Goal: Information Seeking & Learning: Learn about a topic

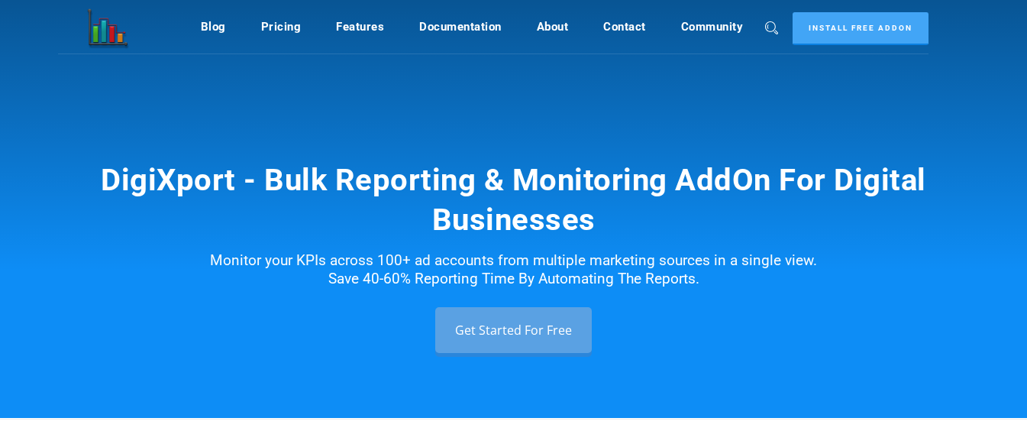
click at [710, 195] on h1 "DigiXport - Bulk Reporting & Monitoring AddOn For Digital Businesses" at bounding box center [514, 199] width 870 height 79
click at [709, 194] on h1 "DigiXport - Bulk Reporting & Monitoring AddOn For Digital Businesses" at bounding box center [514, 199] width 870 height 79
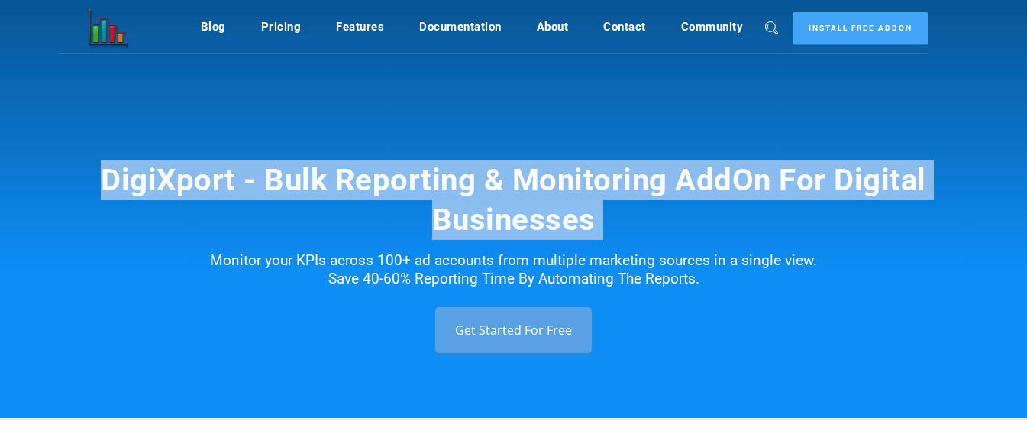
click at [709, 194] on h1 "DigiXport - Bulk Reporting & Monitoring AddOn For Digital Businesses" at bounding box center [514, 199] width 870 height 79
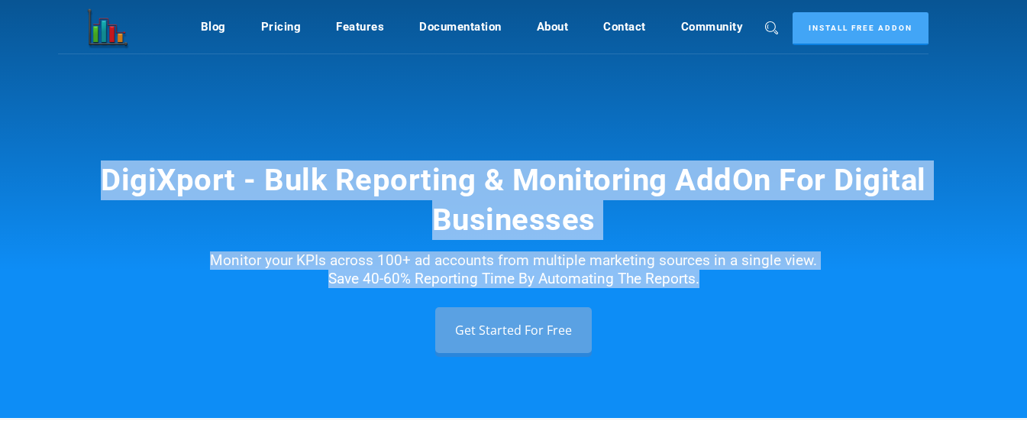
drag, startPoint x: 712, startPoint y: 285, endPoint x: 102, endPoint y: 160, distance: 621.9
click at [102, 160] on div "DigiXport - Bulk Reporting & Monitoring AddOn For Digital Businesses Monitor yo…" at bounding box center [513, 209] width 1027 height 418
click at [101, 162] on h1 "DigiXport - Bulk Reporting & Monitoring AddOn For Digital Businesses" at bounding box center [514, 199] width 870 height 79
drag, startPoint x: 98, startPoint y: 167, endPoint x: 811, endPoint y: 298, distance: 724.9
click at [811, 298] on div "DigiXport - Bulk Reporting & Monitoring AddOn For Digital Businesses Monitor yo…" at bounding box center [513, 256] width 893 height 192
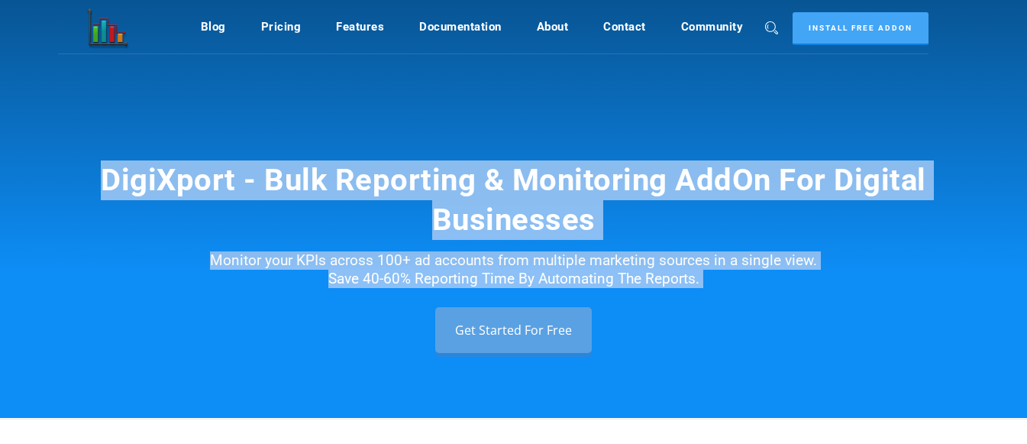
click at [812, 298] on div "DigiXport - Bulk Reporting & Monitoring AddOn For Digital Businesses Monitor yo…" at bounding box center [513, 256] width 893 height 192
drag, startPoint x: 776, startPoint y: 292, endPoint x: 127, endPoint y: 169, distance: 661.2
click at [127, 169] on div "DigiXport - Bulk Reporting & Monitoring AddOn For Digital Businesses Monitor yo…" at bounding box center [513, 256] width 893 height 192
click at [127, 168] on h1 "DigiXport - Bulk Reporting & Monitoring AddOn For Digital Businesses" at bounding box center [514, 199] width 870 height 79
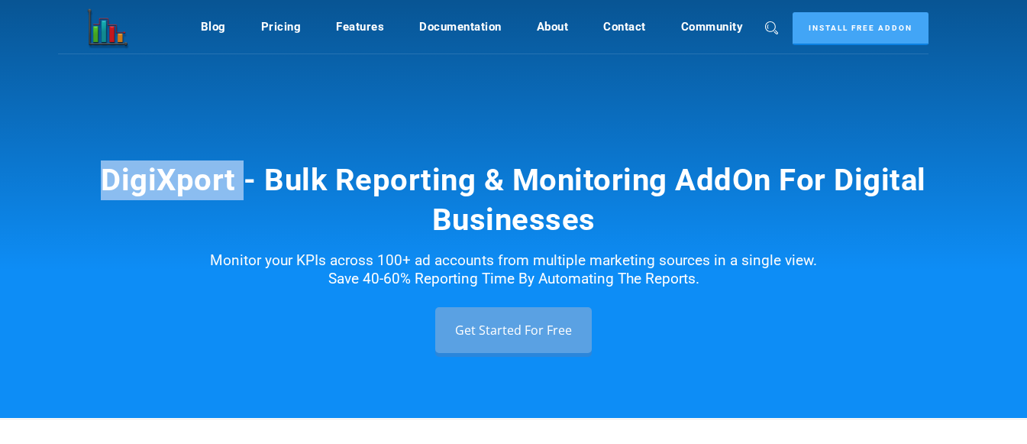
click at [127, 168] on h1 "DigiXport - Bulk Reporting & Monitoring AddOn For Digital Businesses" at bounding box center [514, 199] width 870 height 79
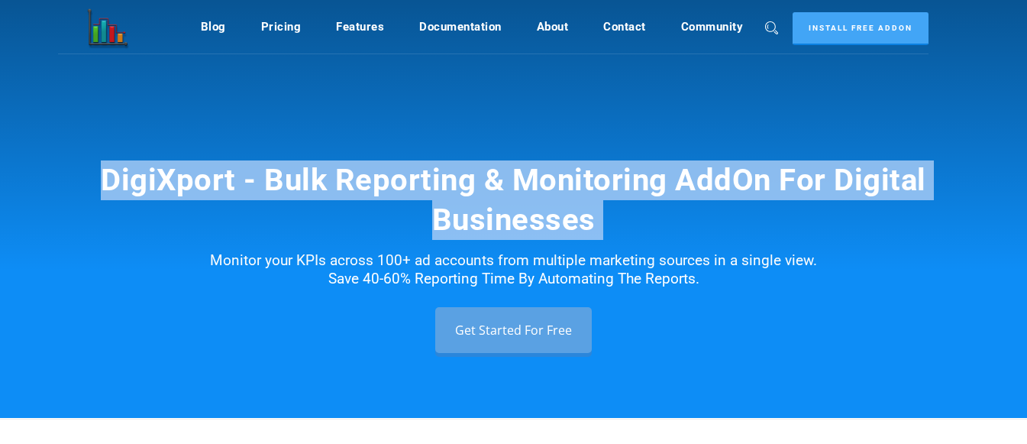
click at [127, 168] on h1 "DigiXport - Bulk Reporting & Monitoring AddOn For Digital Businesses" at bounding box center [514, 199] width 870 height 79
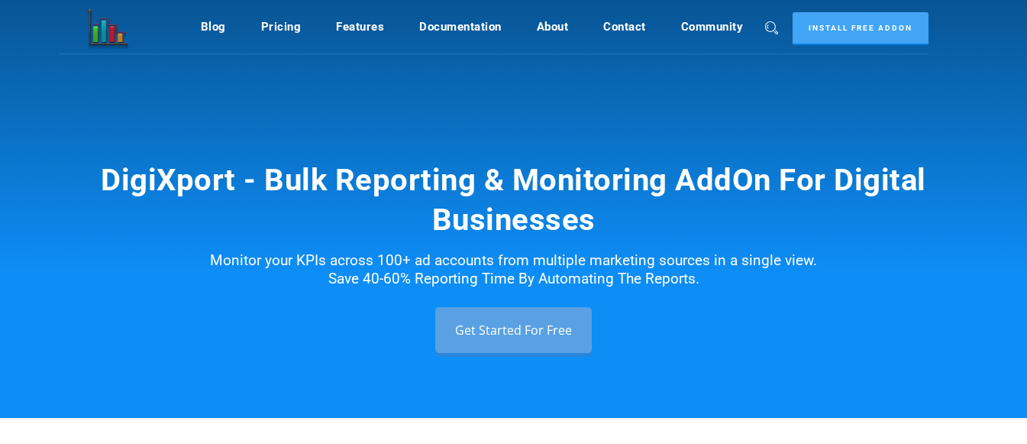
click at [633, 266] on div "DigiXport - Bulk Reporting & Monitoring AddOn For Digital Businesses Monitor yo…" at bounding box center [513, 209] width 1027 height 418
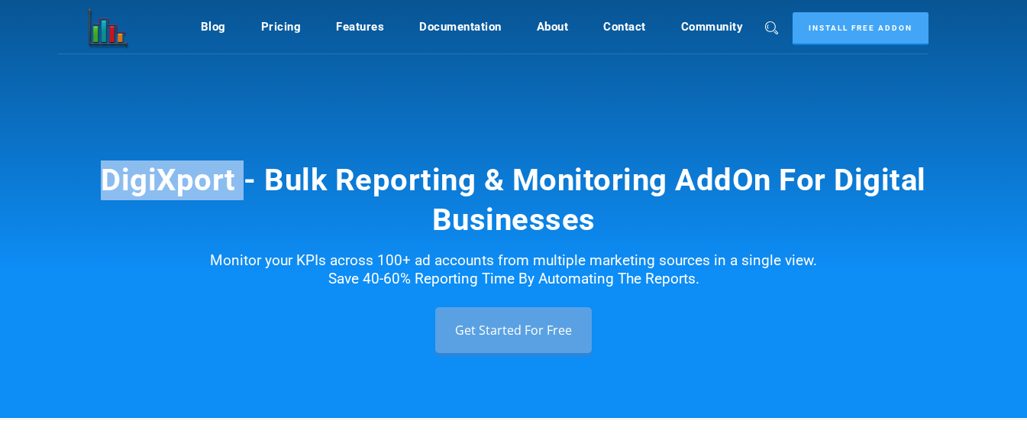
click at [634, 266] on div "DigiXport - Bulk Reporting & Monitoring AddOn For Digital Businesses Monitor yo…" at bounding box center [513, 209] width 1027 height 418
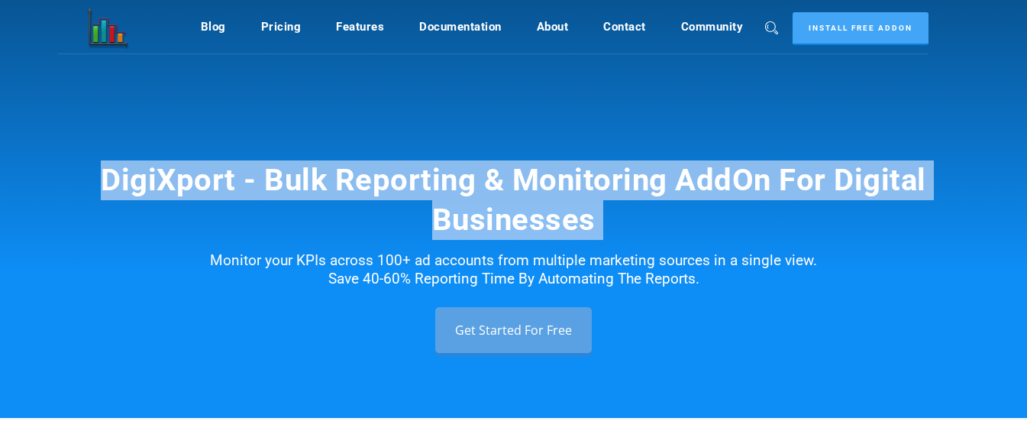
click at [633, 267] on div "DigiXport - Bulk Reporting & Monitoring AddOn For Digital Businesses Monitor yo…" at bounding box center [513, 209] width 1027 height 418
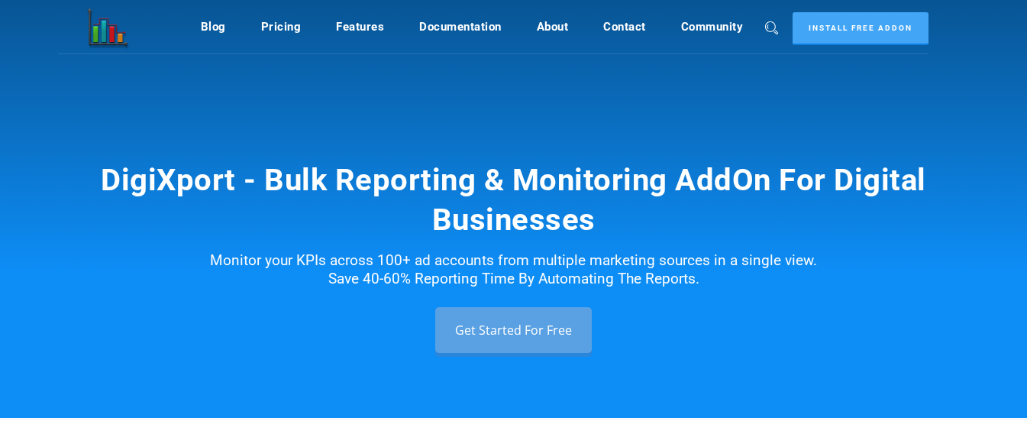
click at [757, 284] on p "Monitor your KPIs across 100+ ad accounts from multiple marketing sources in a …" at bounding box center [514, 264] width 870 height 48
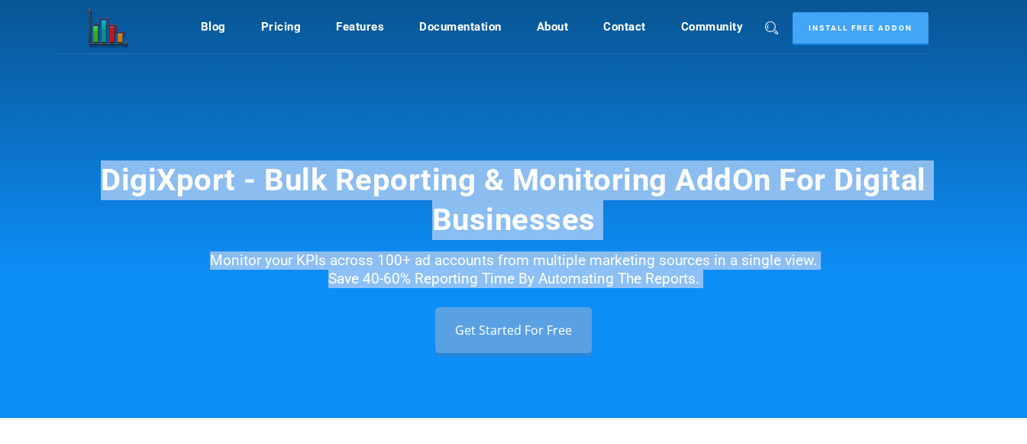
drag, startPoint x: 734, startPoint y: 289, endPoint x: 73, endPoint y: 163, distance: 672.3
click at [73, 163] on div "DigiXport - Bulk Reporting & Monitoring AddOn For Digital Businesses Monitor yo…" at bounding box center [513, 209] width 1027 height 418
